Goal: Task Accomplishment & Management: Use online tool/utility

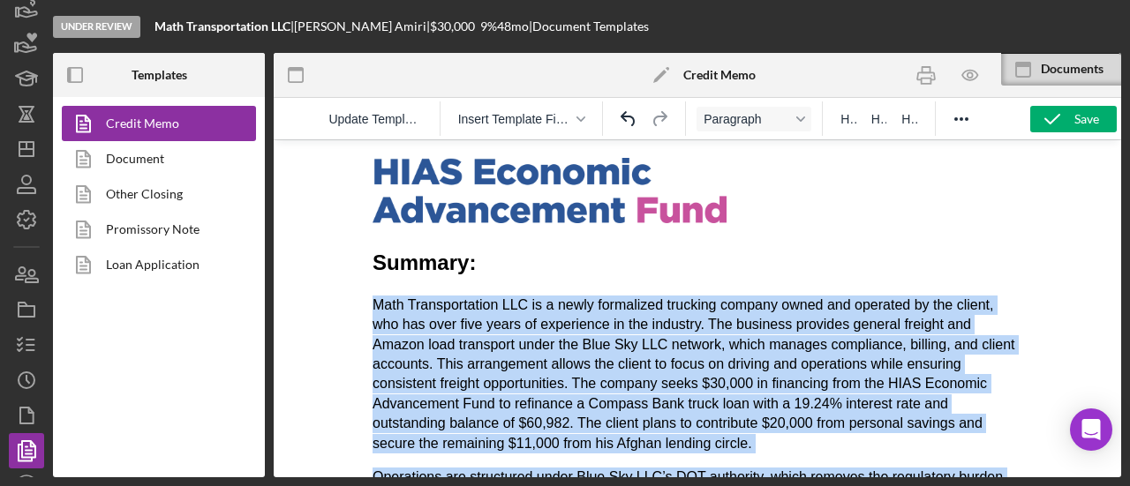
drag, startPoint x: 532, startPoint y: 407, endPoint x: 364, endPoint y: 312, distance: 192.9
copy body "Lore Ipsumdolorsita CON ad e seddo eiusmodtem incididu utlabor etdol mag aliqua…"
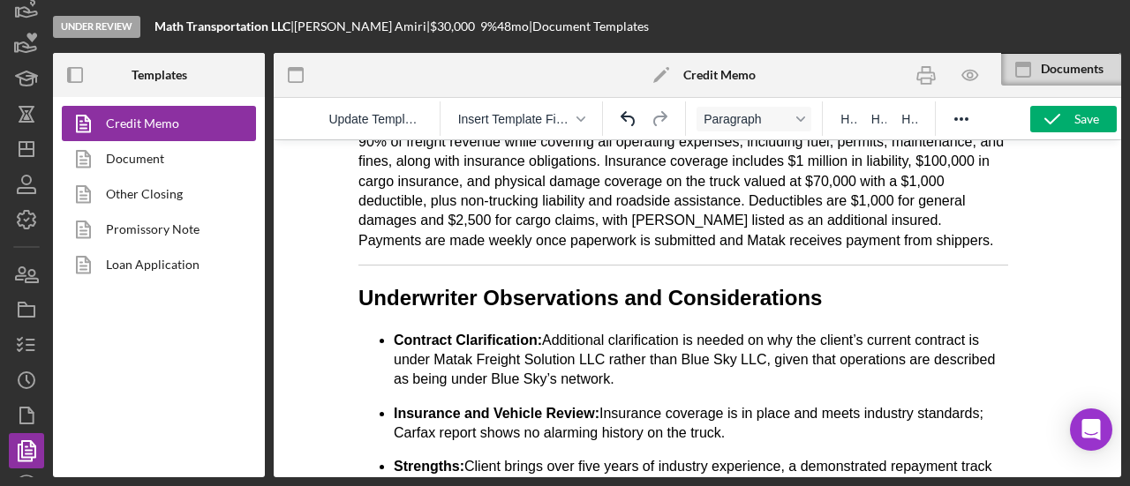
scroll to position [699, 14]
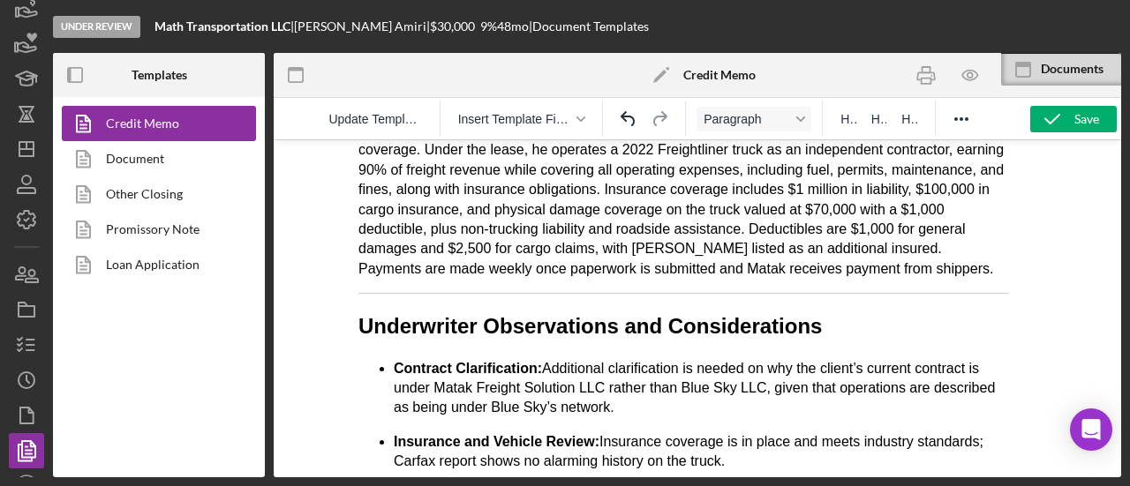
click at [476, 321] on h2 "Underwriter Observations and Considerations" at bounding box center [682, 327] width 649 height 30
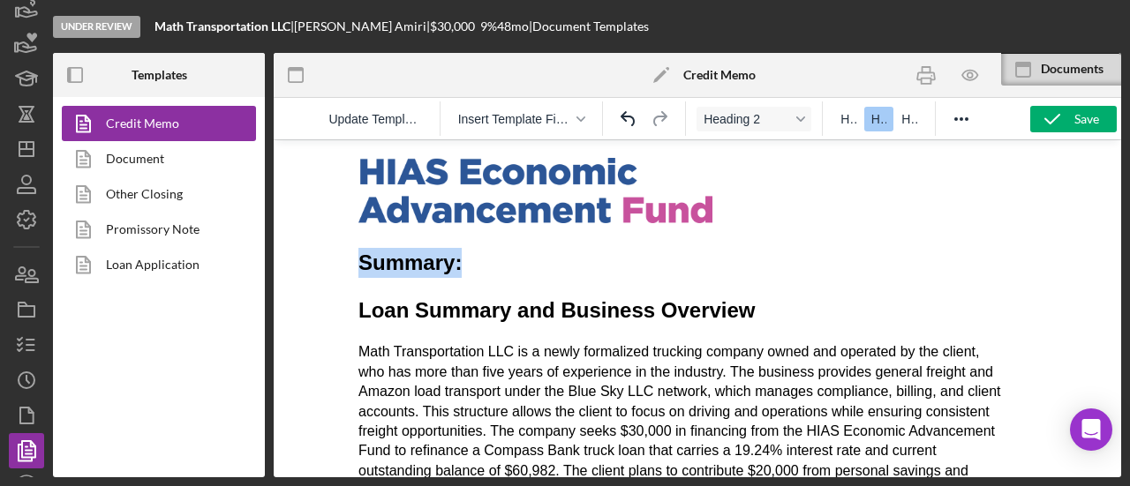
scroll to position [0, 0]
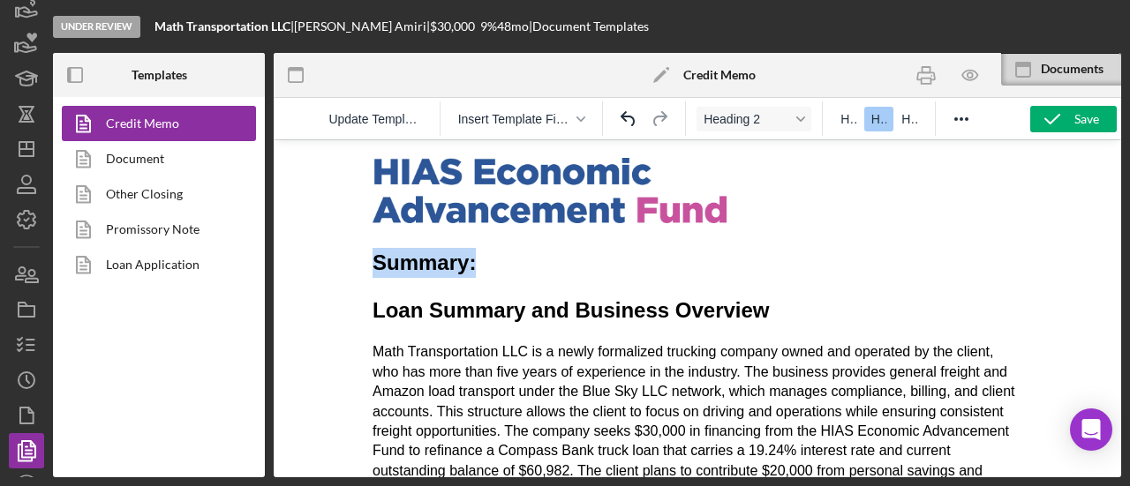
drag, startPoint x: 475, startPoint y: 274, endPoint x: 357, endPoint y: 272, distance: 118.3
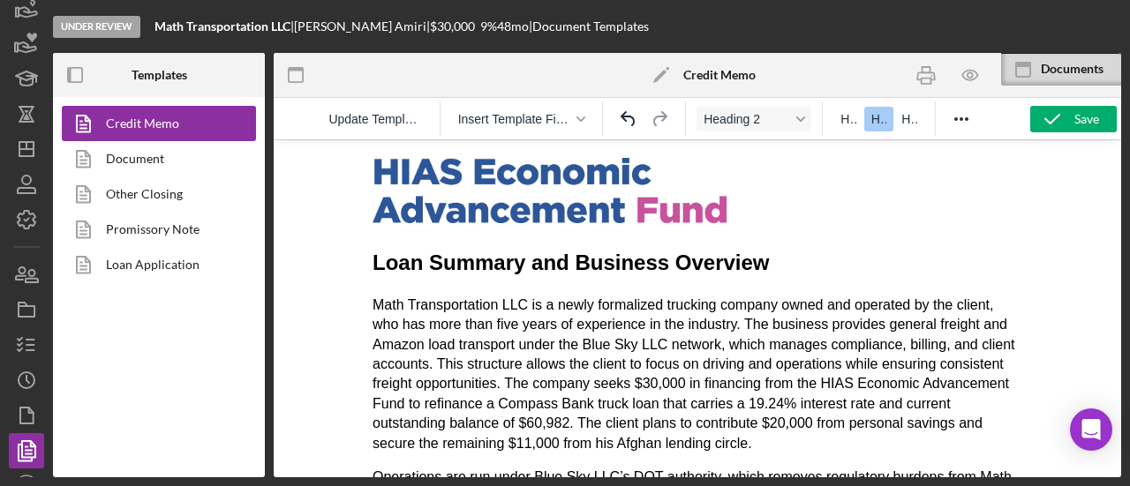
click at [761, 264] on h2 "Loan Summary and Business Overview" at bounding box center [696, 263] width 649 height 30
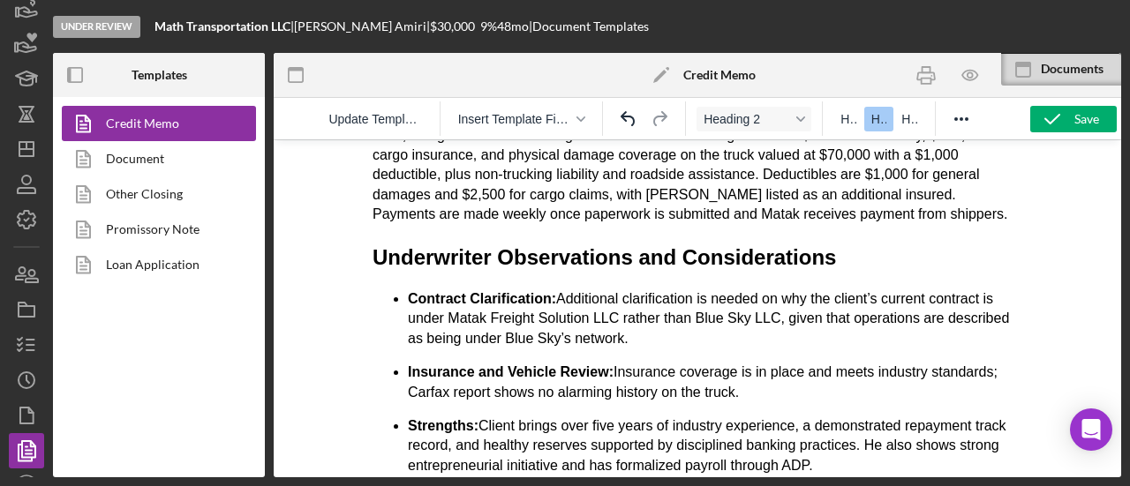
scroll to position [794, 0]
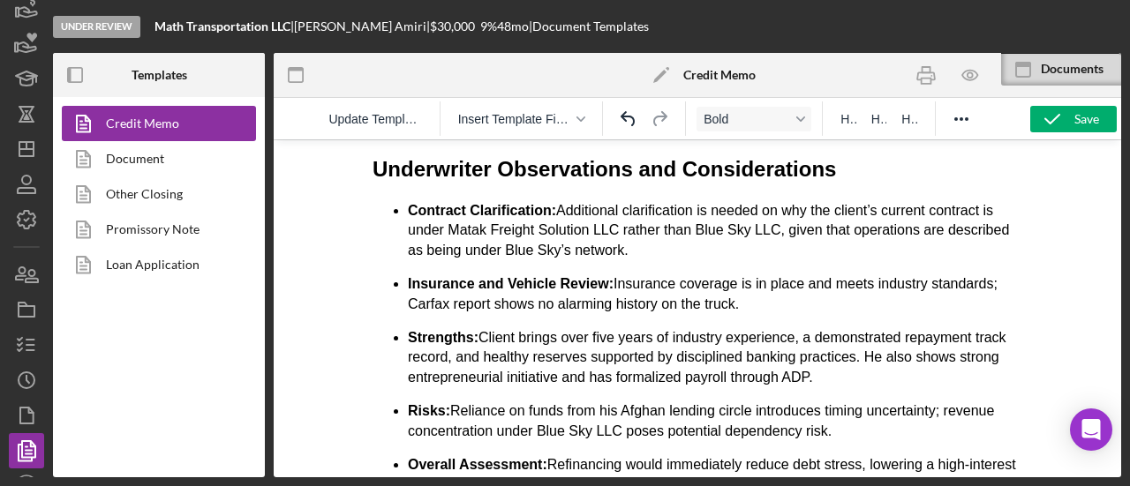
click at [619, 258] on p "Contract Clarification: Additional clarification is needed on why the client’s …" at bounding box center [715, 230] width 614 height 59
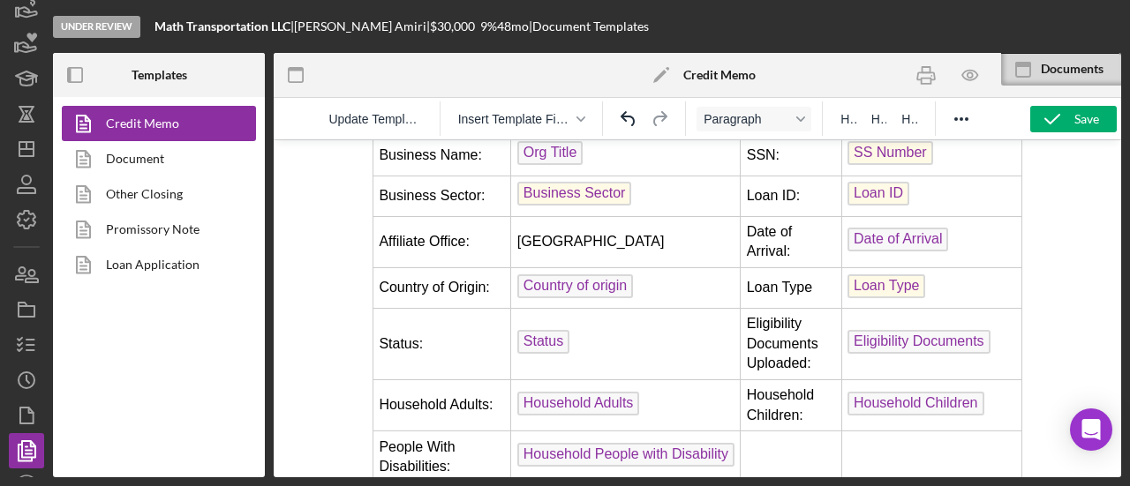
scroll to position [1059, 0]
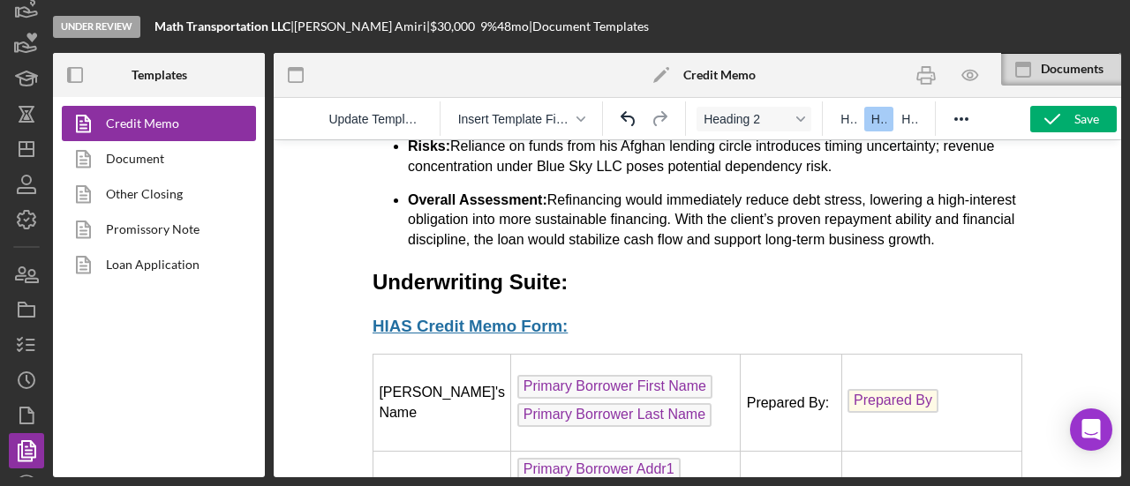
click at [492, 297] on h2 "Underwriting Suite:" at bounding box center [696, 282] width 649 height 30
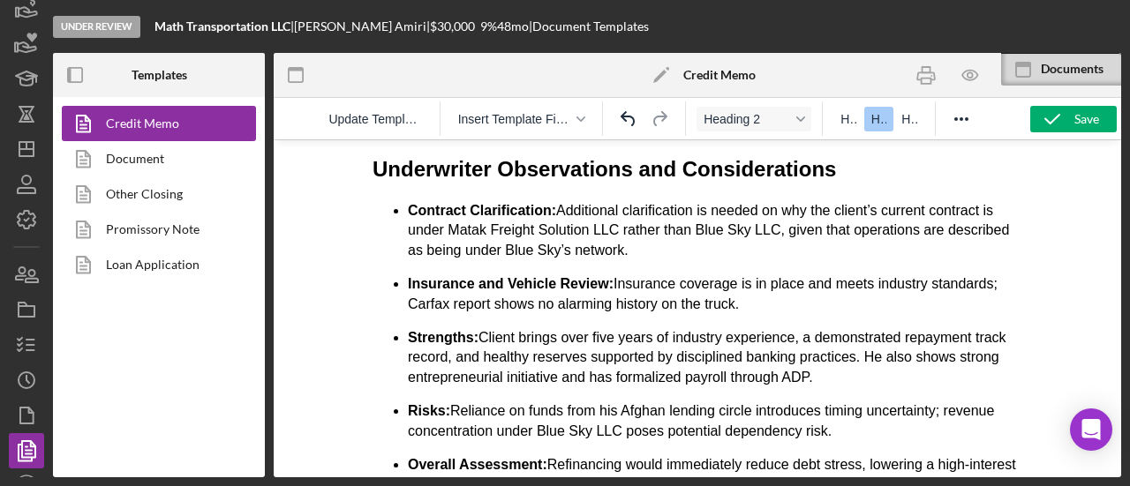
scroll to position [706, 0]
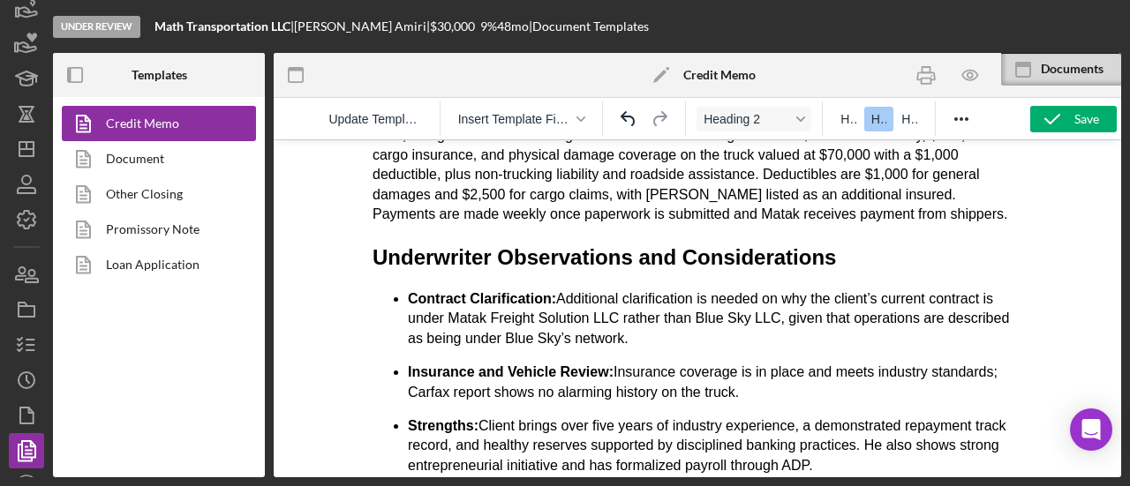
click at [835, 265] on h2 "Underwriter Observations and Considerations" at bounding box center [696, 258] width 649 height 30
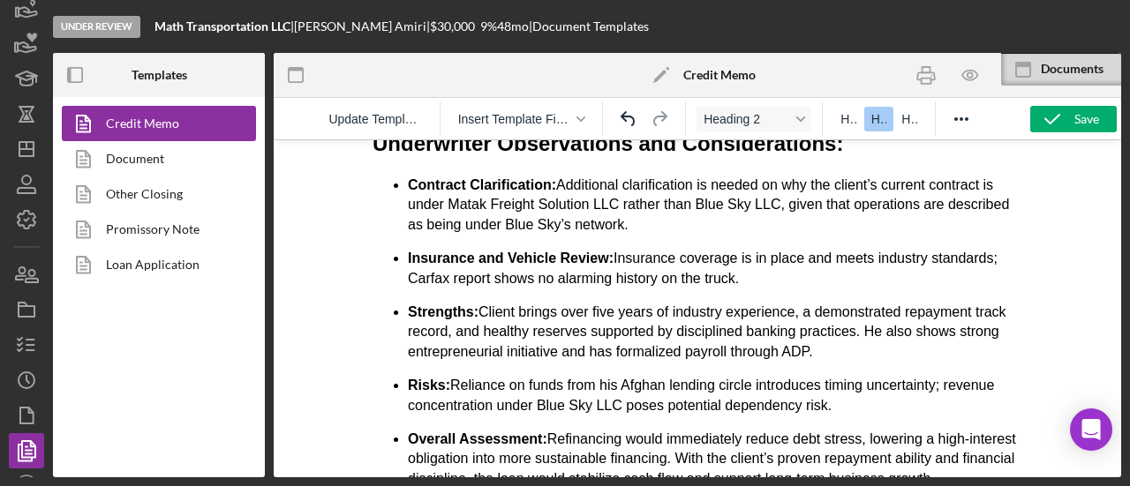
scroll to position [794, 0]
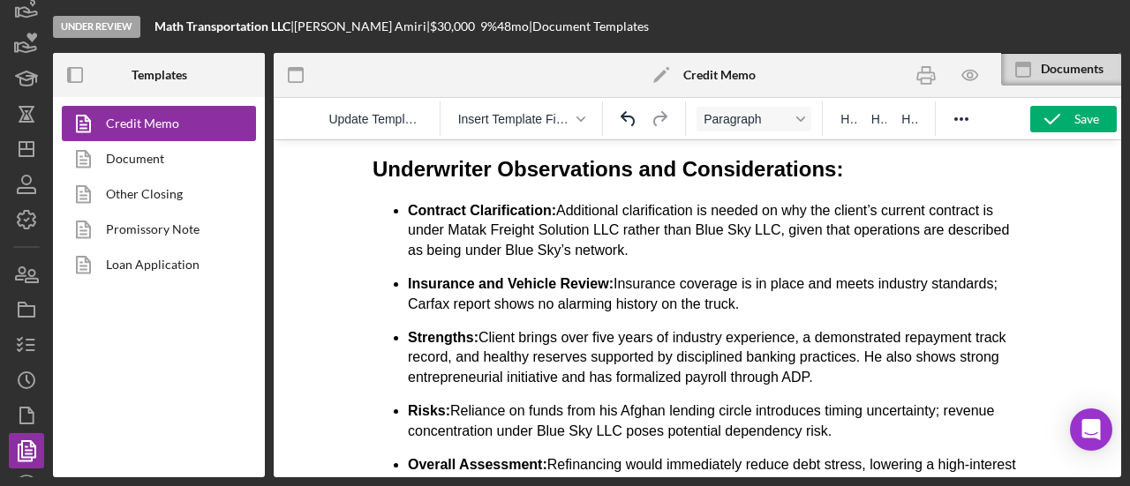
click at [642, 248] on p "Contract Clarification: Additional clarification is needed on why the client’s …" at bounding box center [715, 230] width 614 height 59
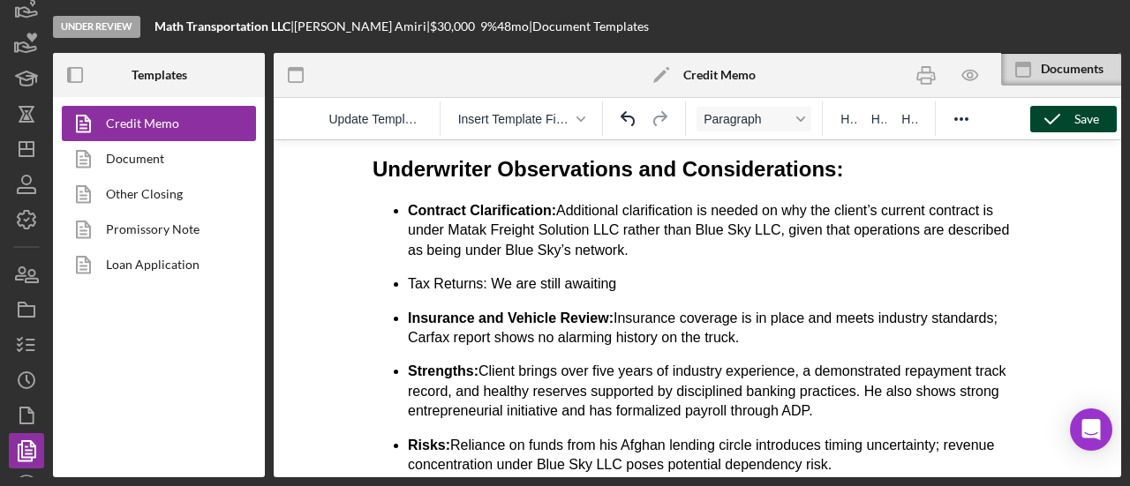
click at [1062, 116] on icon "button" at bounding box center [1052, 119] width 44 height 44
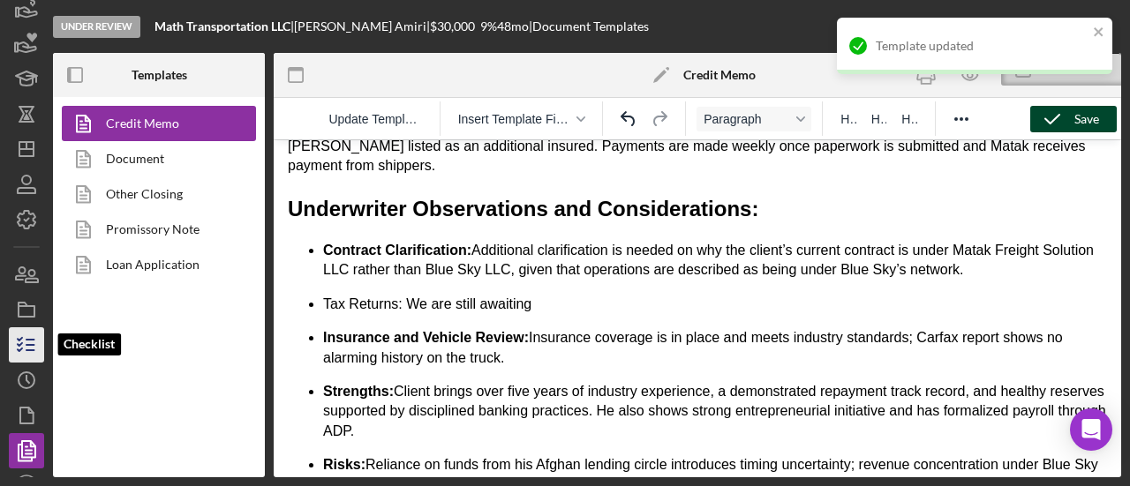
click at [19, 354] on icon "button" at bounding box center [26, 345] width 44 height 44
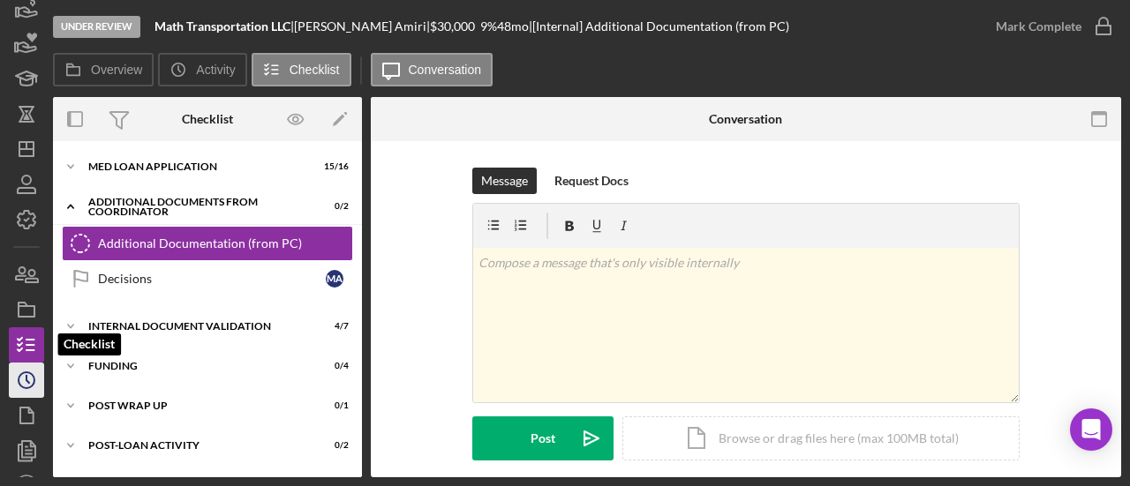
drag, startPoint x: 21, startPoint y: 354, endPoint x: 36, endPoint y: 379, distance: 28.9
click at [35, 379] on icon "Icon/History" at bounding box center [26, 380] width 44 height 44
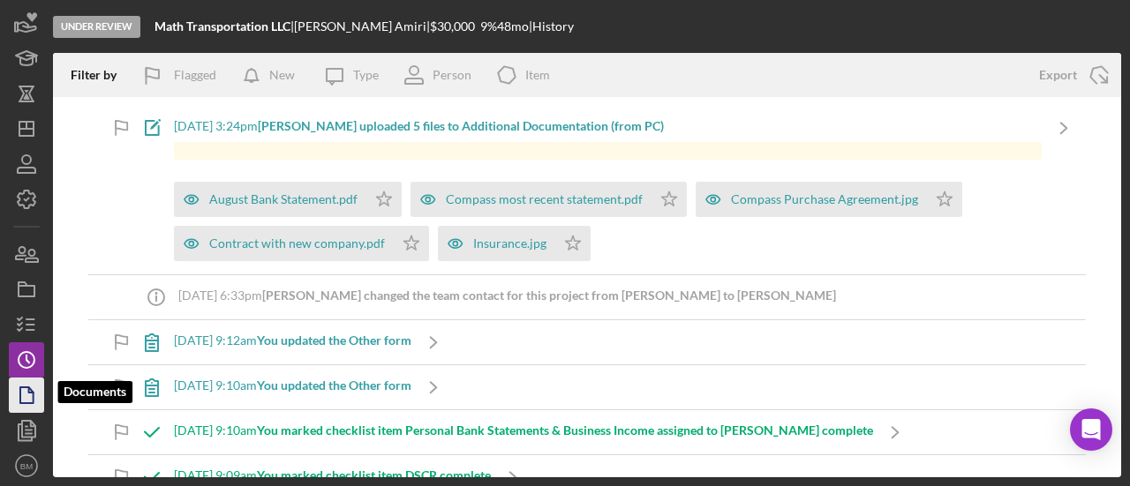
scroll to position [115, 0]
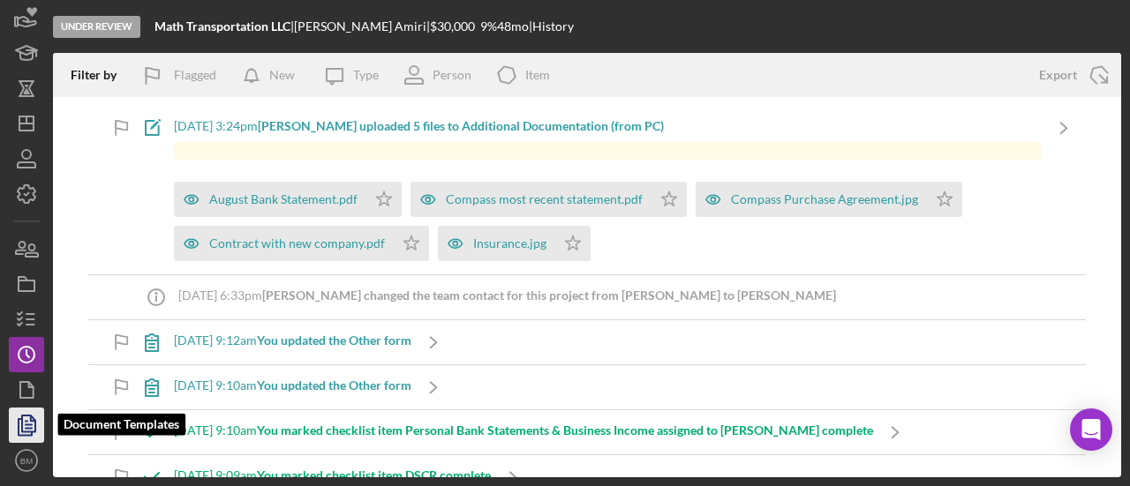
click at [34, 427] on polygon "button" at bounding box center [28, 424] width 13 height 16
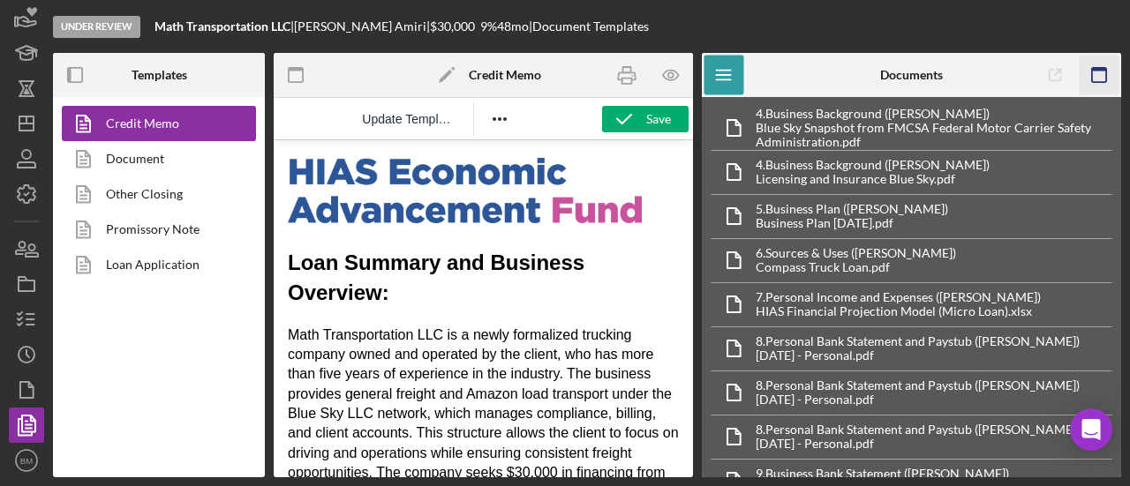
click at [1105, 77] on icon "button" at bounding box center [1098, 76] width 40 height 40
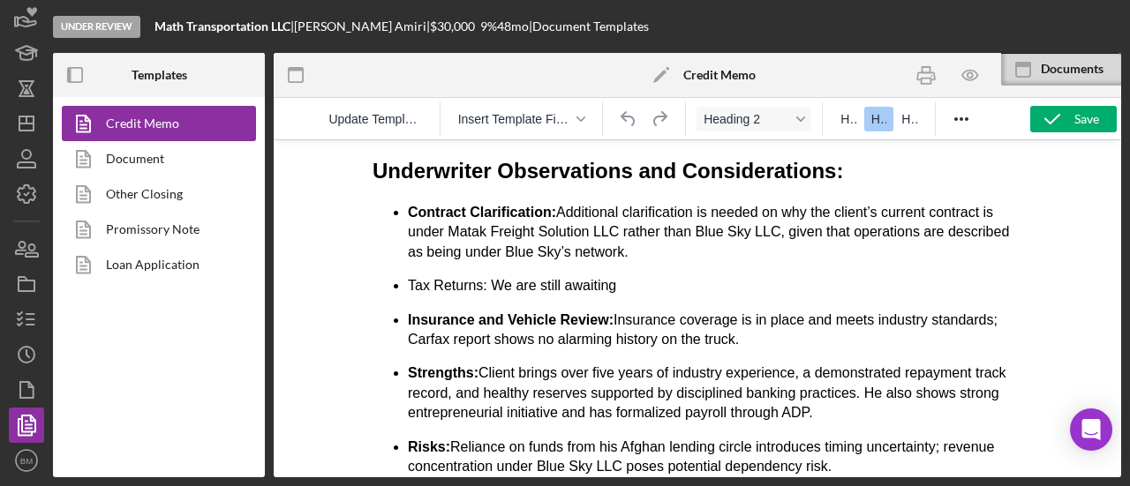
scroll to position [706, 0]
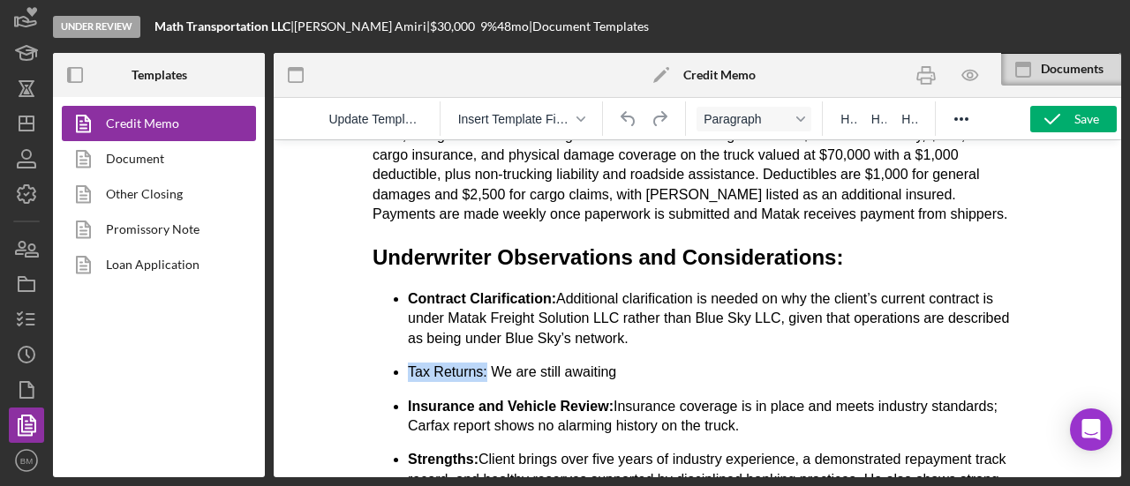
drag, startPoint x: 480, startPoint y: 372, endPoint x: 408, endPoint y: 368, distance: 72.5
click at [408, 368] on li "Tax Returns: We are still awaiting" at bounding box center [715, 372] width 614 height 19
click at [507, 372] on li "Tax Returns: We are still awaiting" at bounding box center [715, 372] width 614 height 19
drag, startPoint x: 545, startPoint y: 374, endPoint x: 499, endPoint y: 373, distance: 45.9
click at [499, 373] on li "Tax Returns: We are still awaiting" at bounding box center [715, 372] width 614 height 19
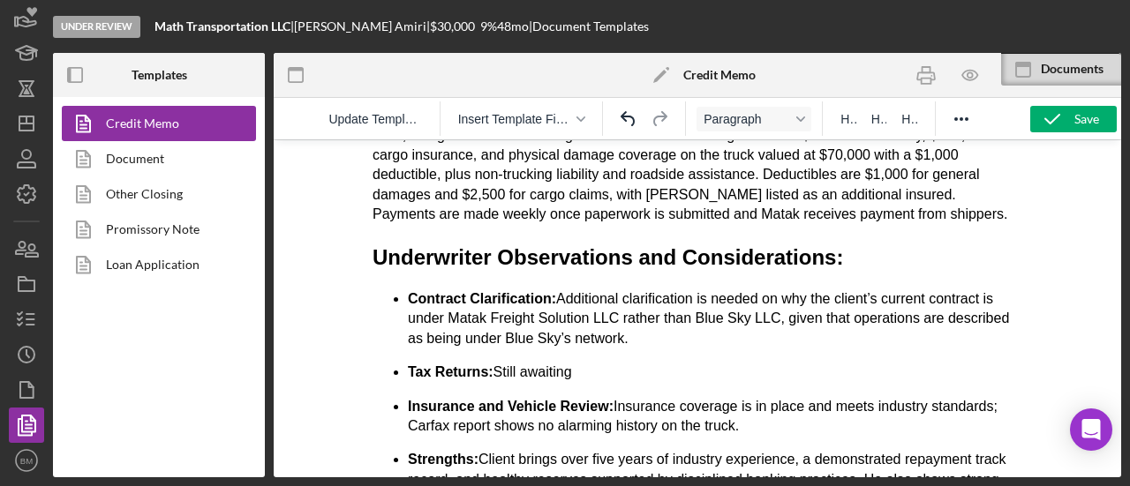
click at [619, 367] on li "Tax Returns: Still awaiting" at bounding box center [715, 372] width 614 height 19
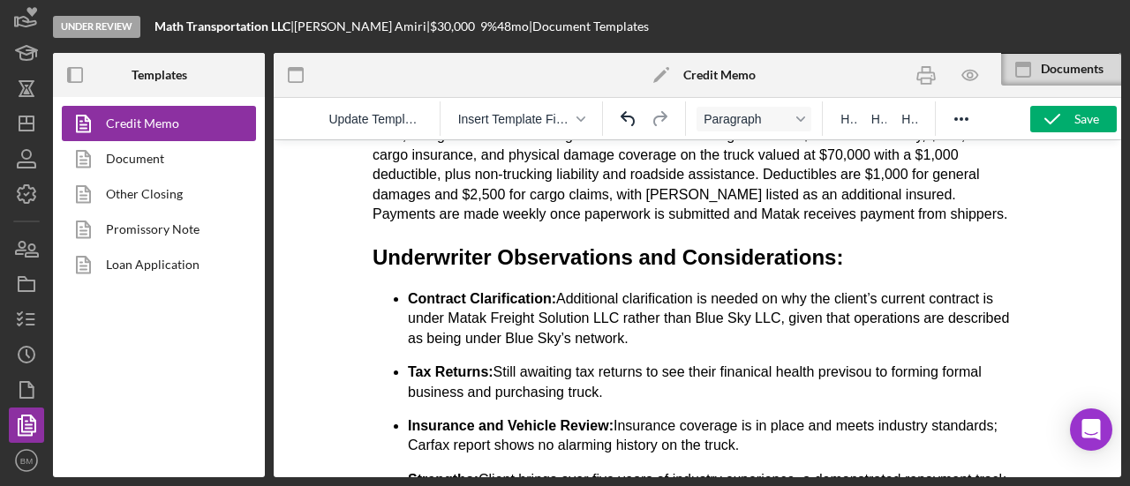
click at [793, 364] on li "Tax Returns: Still awaiting tax returns to see their finanical health previsou …" at bounding box center [715, 383] width 614 height 40
click at [856, 373] on li "Tax Returns: Still awaiting tax returns to see their finanical health previsou …" at bounding box center [715, 383] width 614 height 40
click at [849, 372] on li "Tax Returns: Still awaiting tax returns to see their finanical health previsou …" at bounding box center [715, 383] width 614 height 40
click at [608, 387] on li "Tax Returns: Still awaiting tax returns to see their finanical health previous …" at bounding box center [715, 383] width 614 height 40
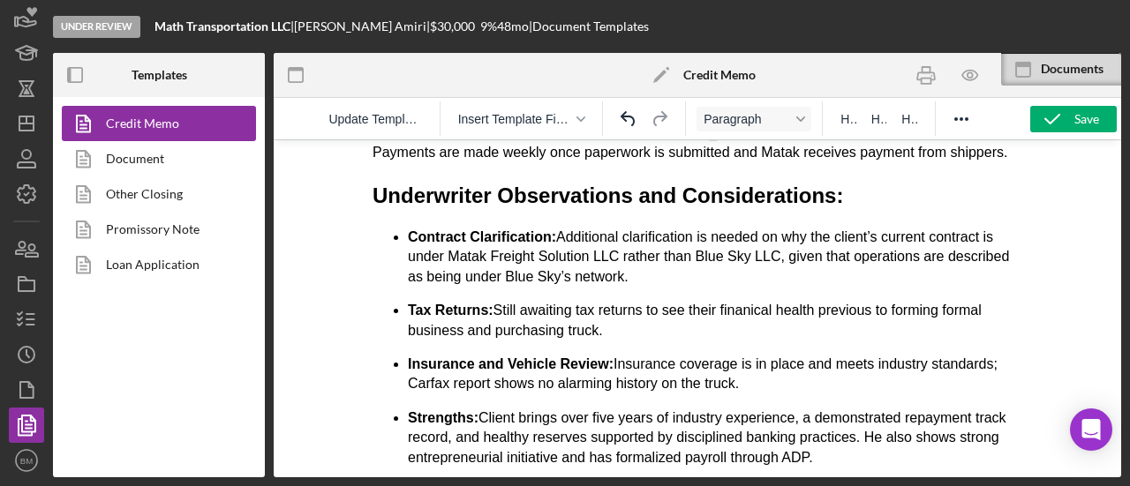
scroll to position [794, 0]
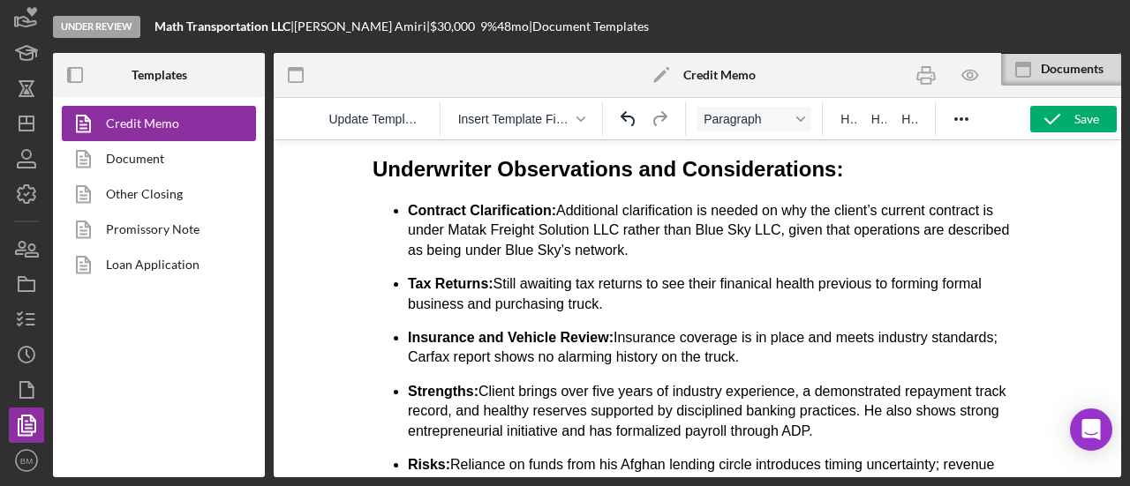
click at [663, 357] on p "Insurance and Vehicle Review: Insurance coverage is in place and meets industry…" at bounding box center [715, 348] width 614 height 40
click at [724, 351] on p "Insurance and Vehicle Review: Insurance coverage is in place and meets industry…" at bounding box center [715, 348] width 614 height 40
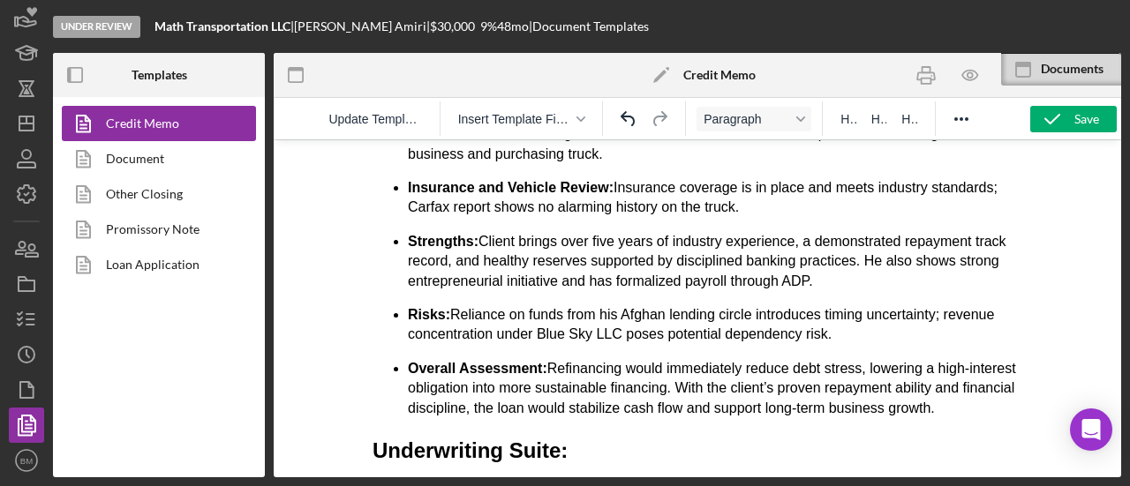
scroll to position [971, 0]
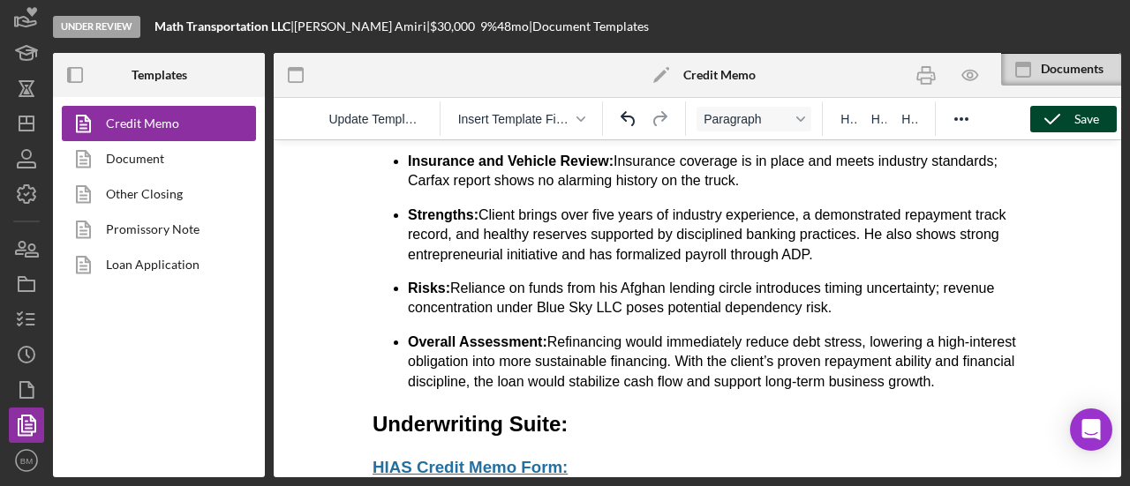
click at [1048, 127] on icon "button" at bounding box center [1052, 119] width 44 height 44
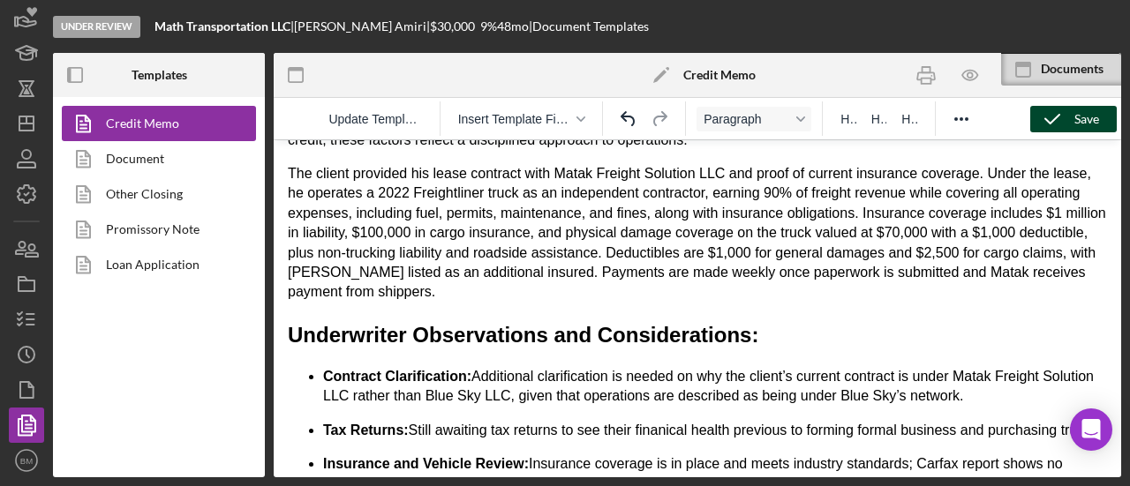
scroll to position [88, 0]
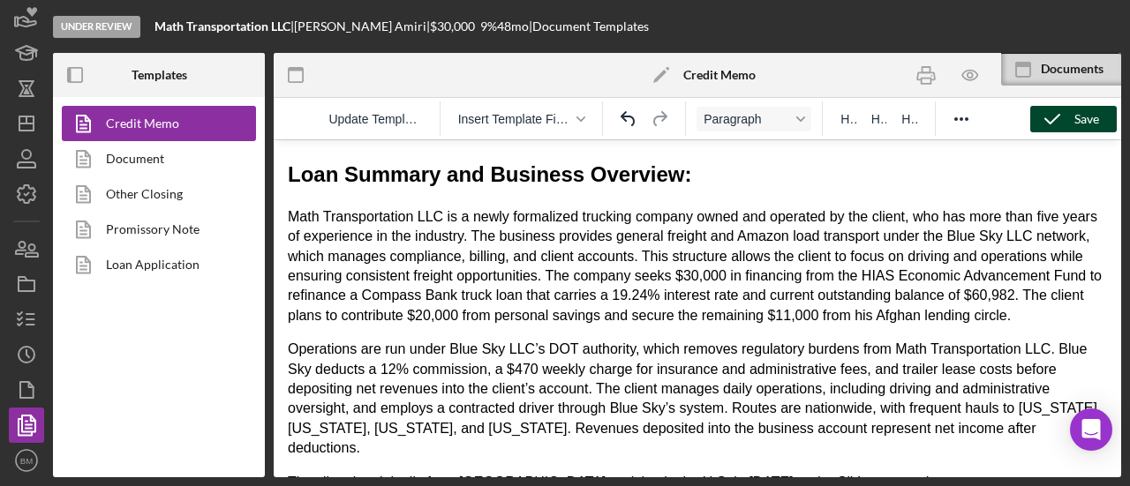
click at [1051, 122] on polyline "button" at bounding box center [1052, 119] width 14 height 9
drag, startPoint x: 935, startPoint y: 80, endPoint x: 669, endPoint y: 288, distance: 337.7
click at [935, 80] on icon "button" at bounding box center [926, 76] width 40 height 40
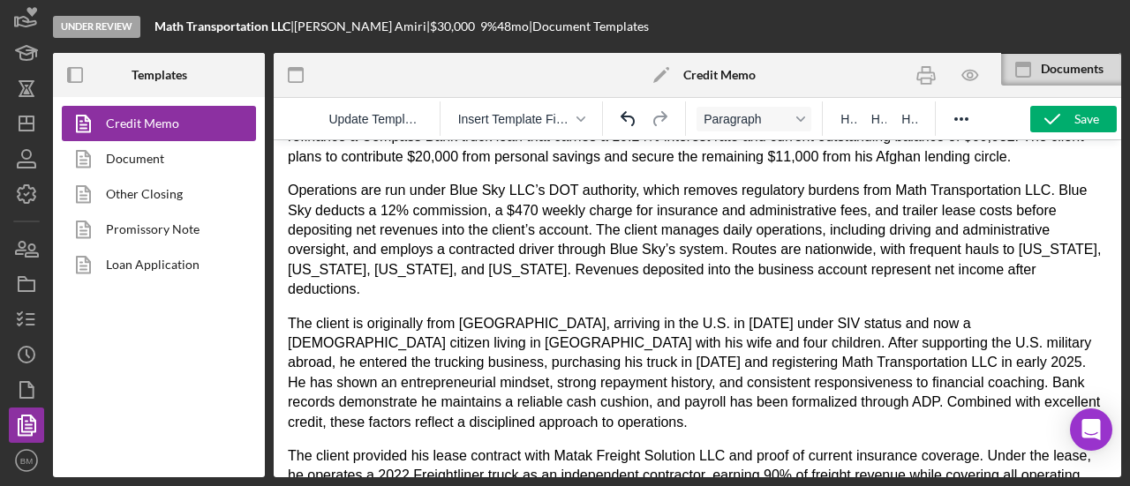
scroll to position [441, 0]
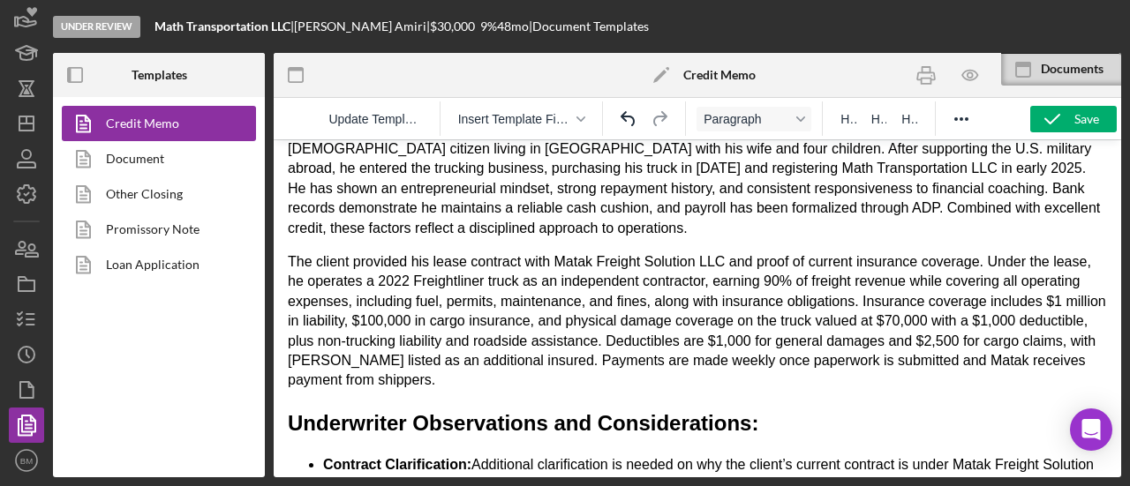
click at [545, 349] on p "The client provided his lease contract with Matak Freight Solution LLC and proo…" at bounding box center [697, 321] width 819 height 139
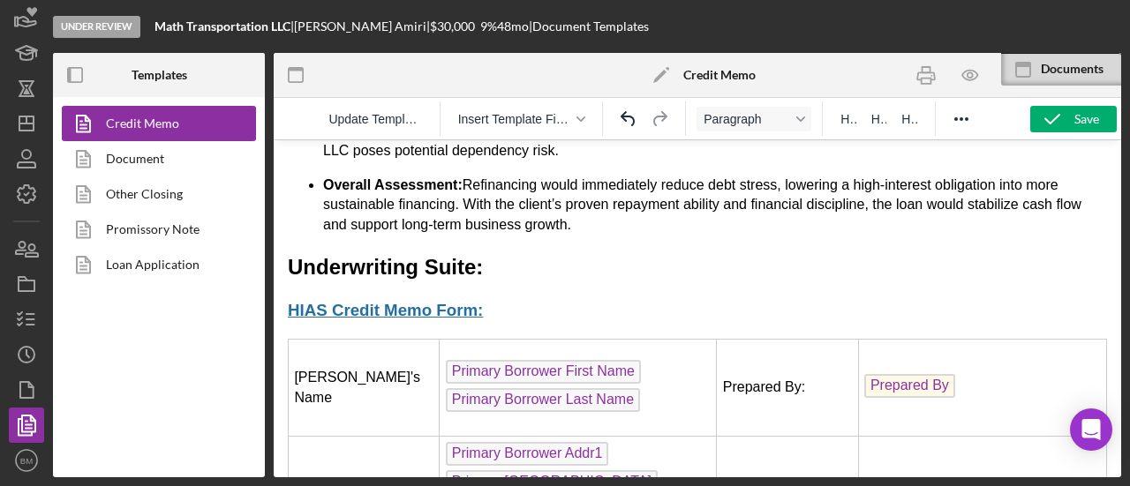
scroll to position [971, 0]
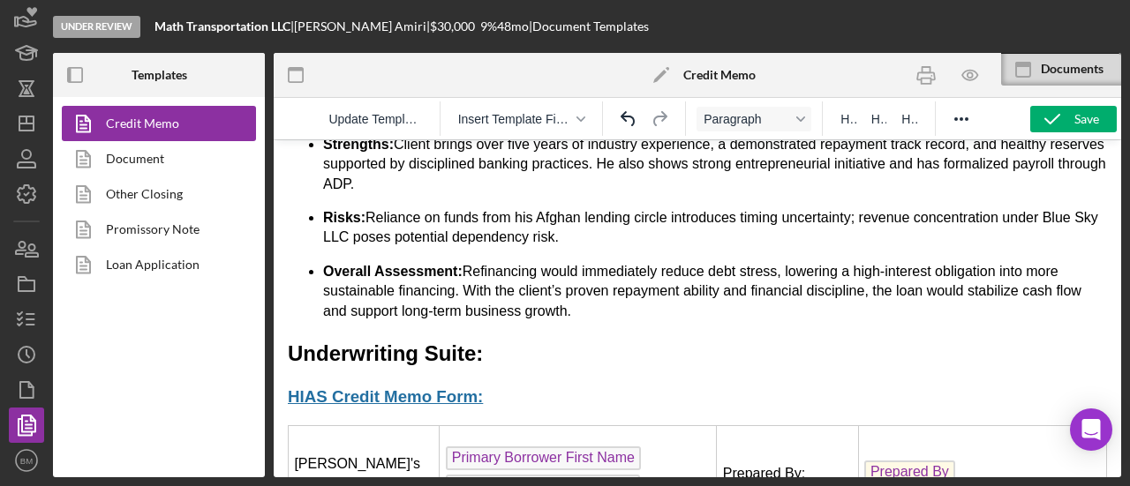
click at [609, 289] on p "Overall Assessment: Refinancing would immediately reduce debt stress, lowering …" at bounding box center [715, 291] width 784 height 59
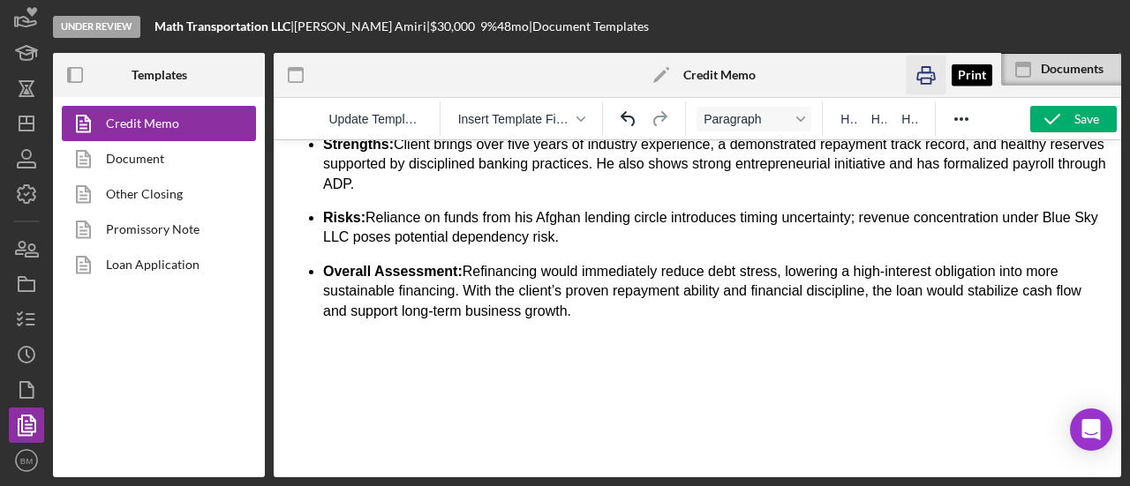
drag, startPoint x: 928, startPoint y: 81, endPoint x: 684, endPoint y: 277, distance: 313.3
click at [928, 81] on icon "button" at bounding box center [926, 76] width 40 height 40
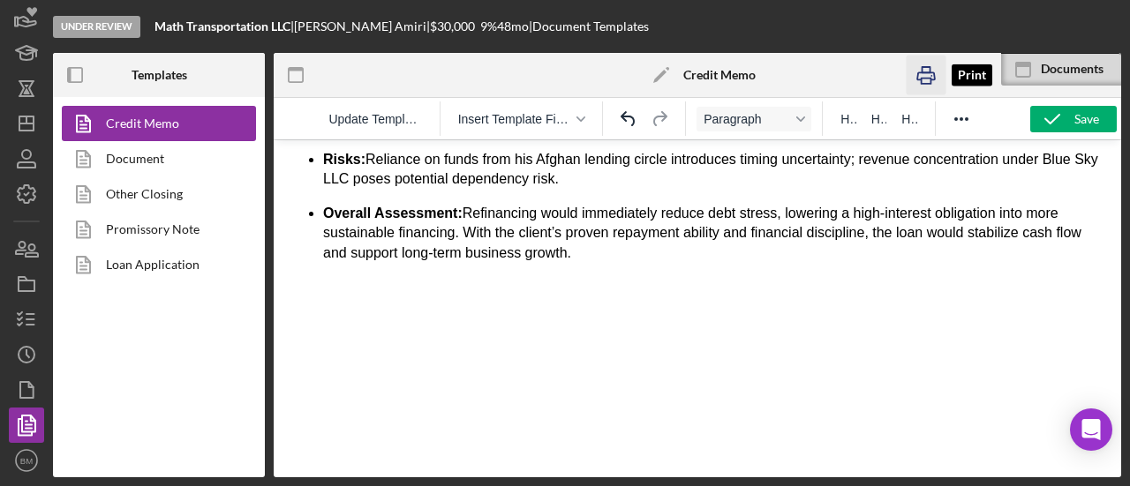
drag, startPoint x: 932, startPoint y: 82, endPoint x: 676, endPoint y: 279, distance: 322.8
click at [932, 82] on icon "button" at bounding box center [926, 76] width 40 height 40
drag, startPoint x: 917, startPoint y: 91, endPoint x: 334, endPoint y: 67, distance: 582.9
click at [917, 91] on icon "button" at bounding box center [926, 76] width 40 height 40
